Goal: Information Seeking & Learning: Learn about a topic

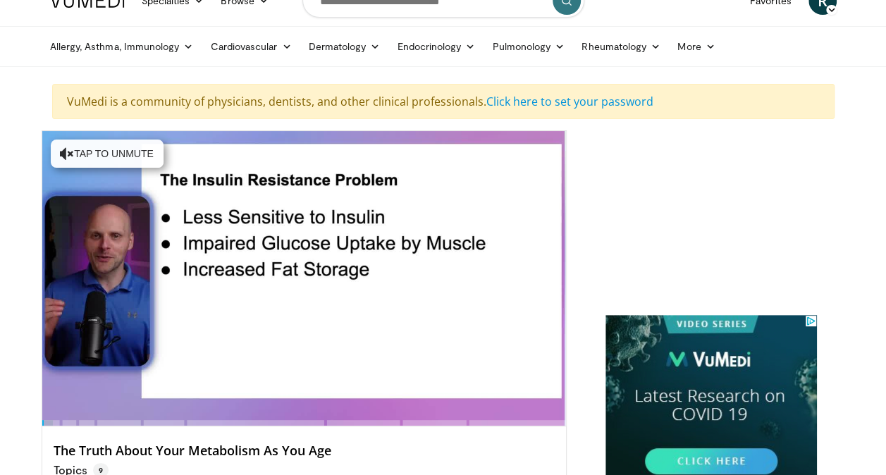
scroll to position [22, 0]
